Goal: Task Accomplishment & Management: Manage account settings

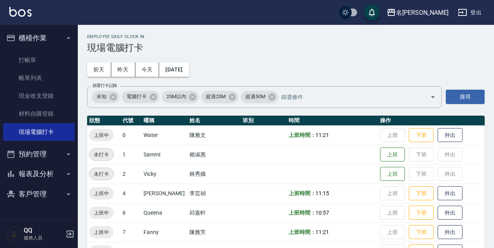
scroll to position [159, 0]
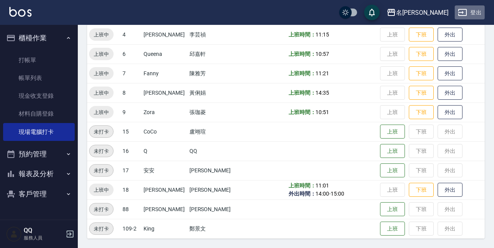
click at [476, 10] on button "登出" at bounding box center [469, 12] width 30 height 14
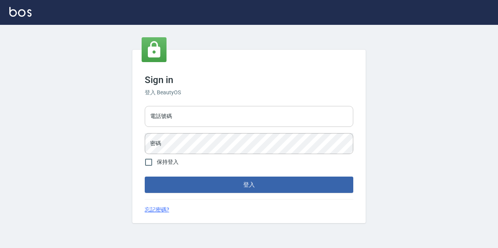
drag, startPoint x: 0, startPoint y: 0, endPoint x: 239, endPoint y: 122, distance: 269.0
click at [239, 122] on input "電話號碼" at bounding box center [249, 116] width 208 height 21
